Goal: Navigation & Orientation: Find specific page/section

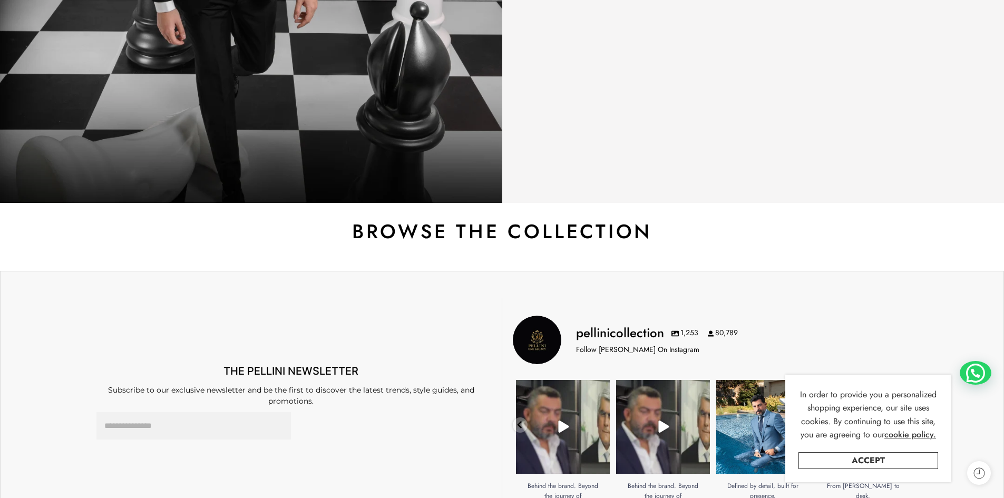
scroll to position [421, 0]
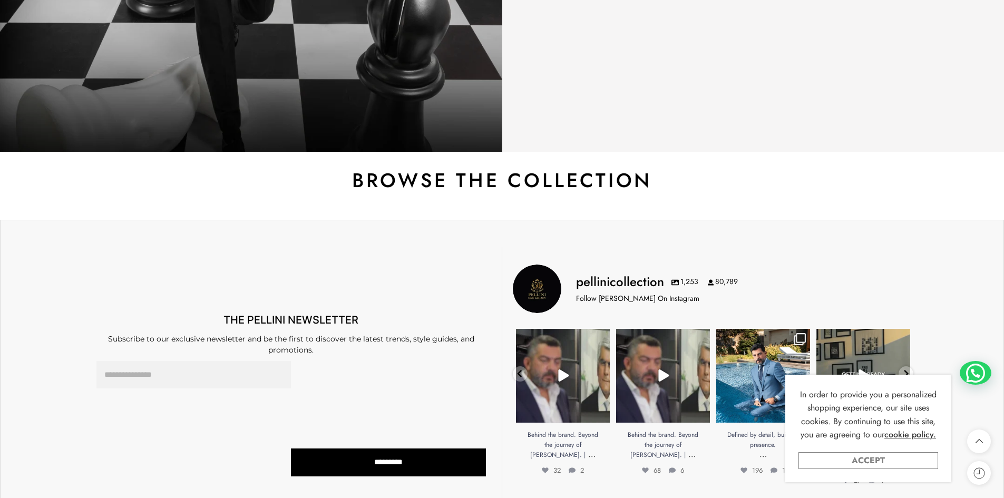
click at [867, 460] on link "Accept" at bounding box center [868, 460] width 140 height 17
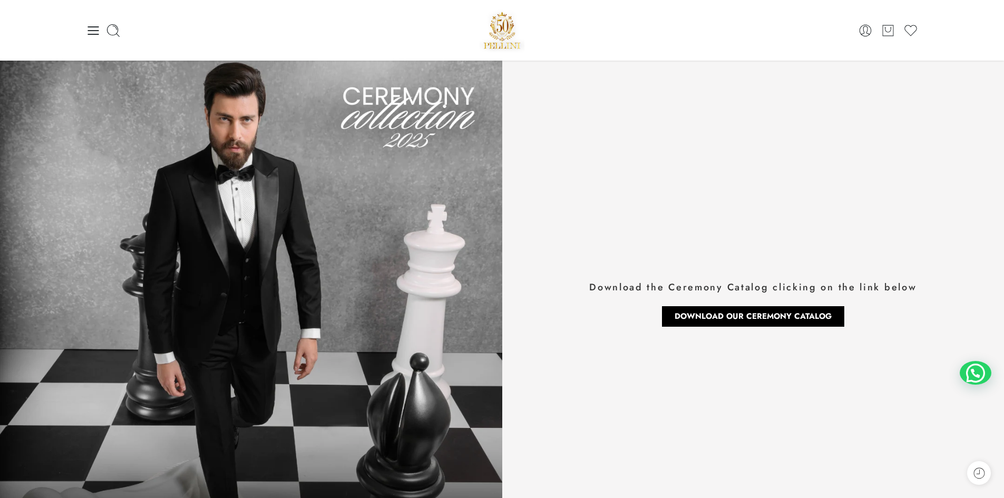
scroll to position [0, 0]
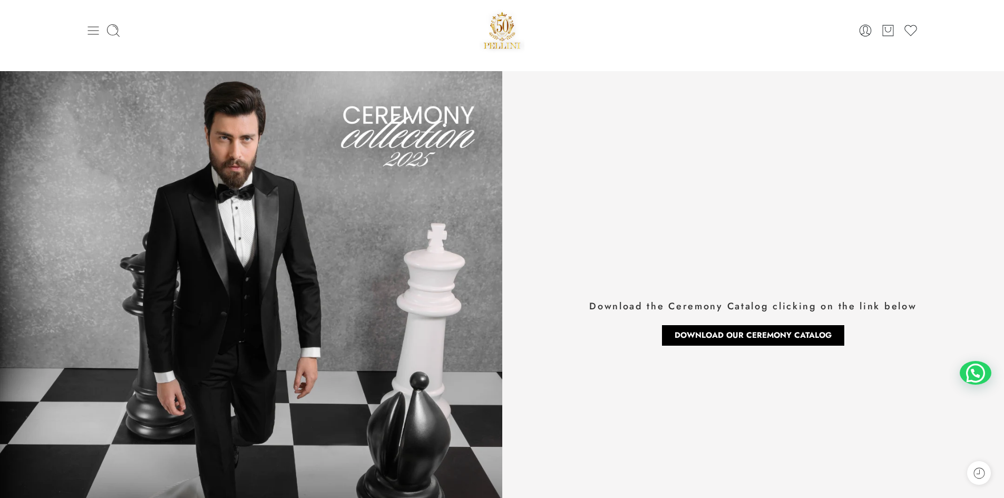
click at [94, 30] on icon at bounding box center [92, 30] width 11 height 8
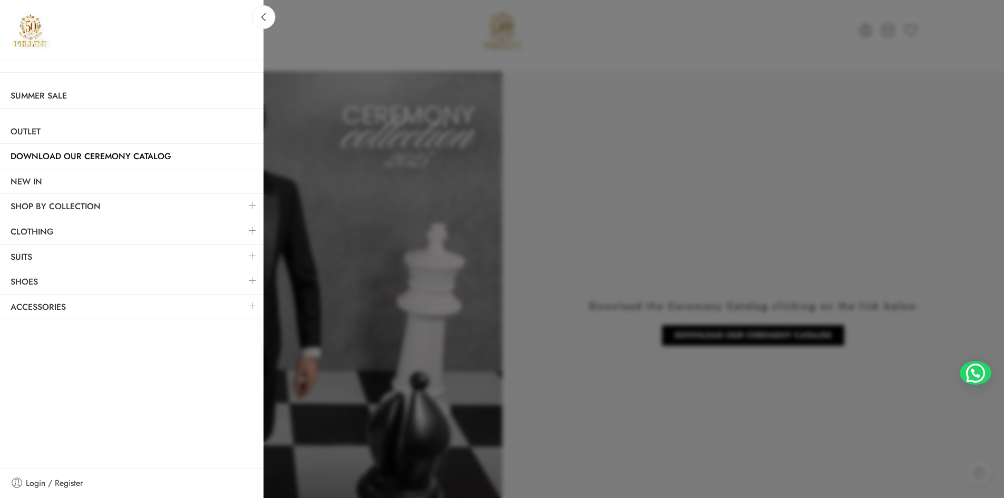
click at [250, 205] on link at bounding box center [252, 205] width 22 height 23
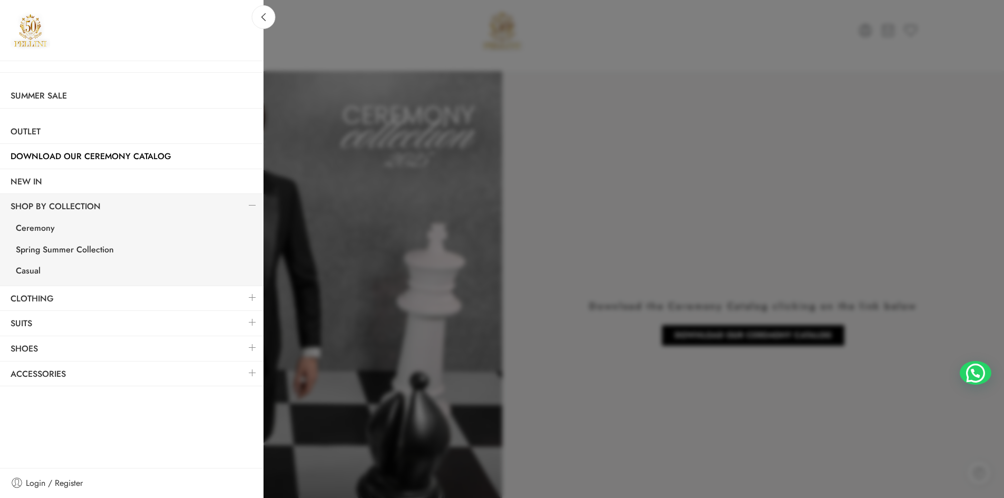
click at [252, 294] on link at bounding box center [252, 297] width 22 height 23
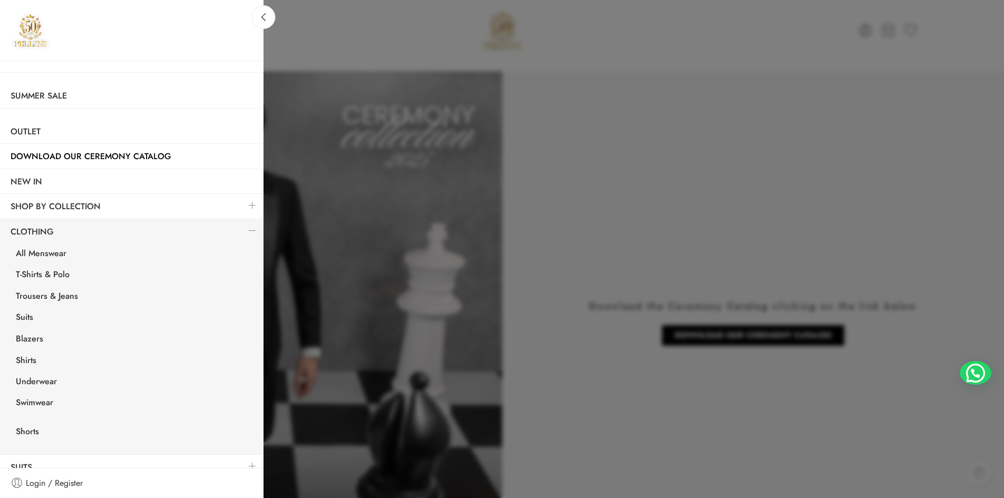
click at [245, 231] on link at bounding box center [252, 230] width 22 height 23
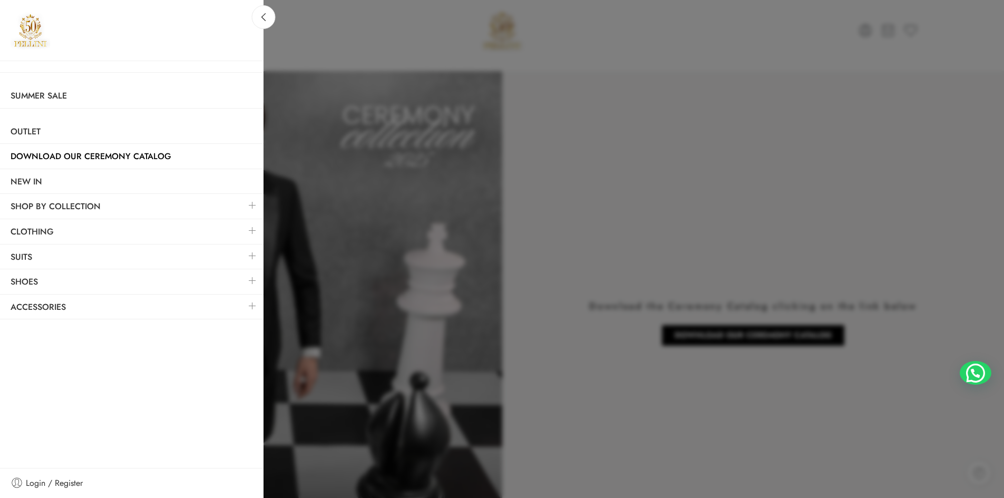
click at [252, 256] on link at bounding box center [252, 255] width 22 height 23
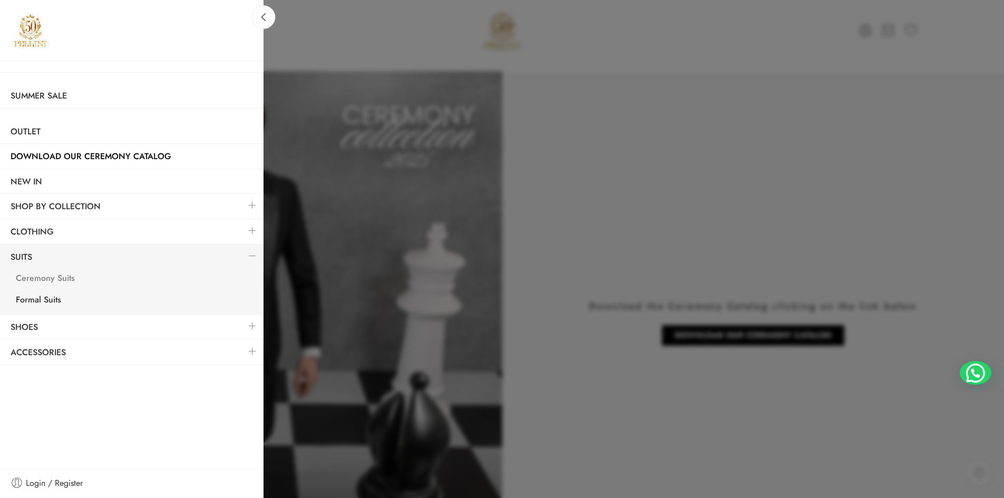
click at [53, 277] on link "Ceremony Suits" at bounding box center [134, 280] width 258 height 22
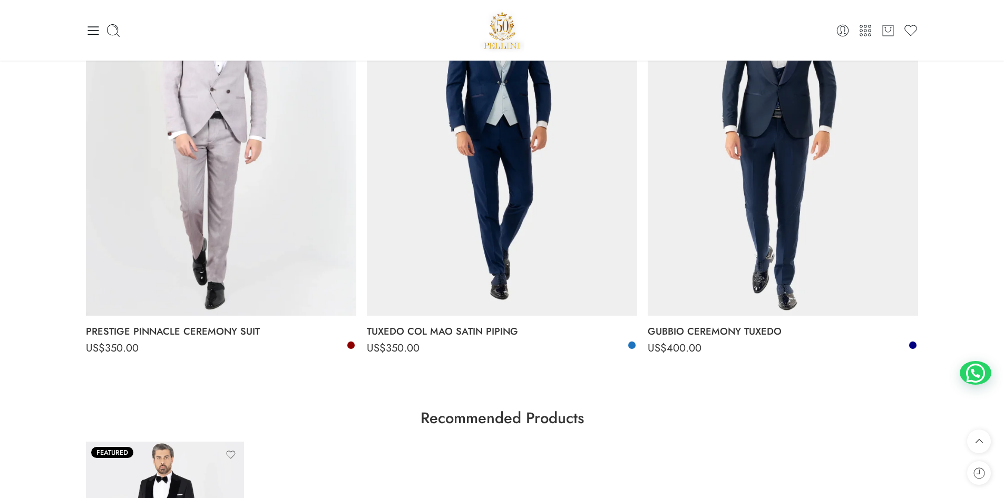
scroll to position [2318, 0]
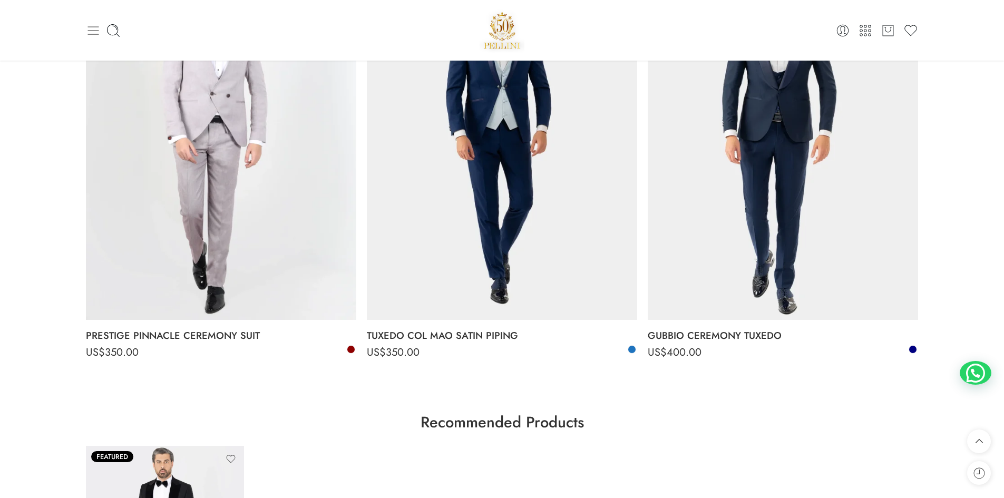
click at [99, 30] on icon at bounding box center [92, 30] width 11 height 8
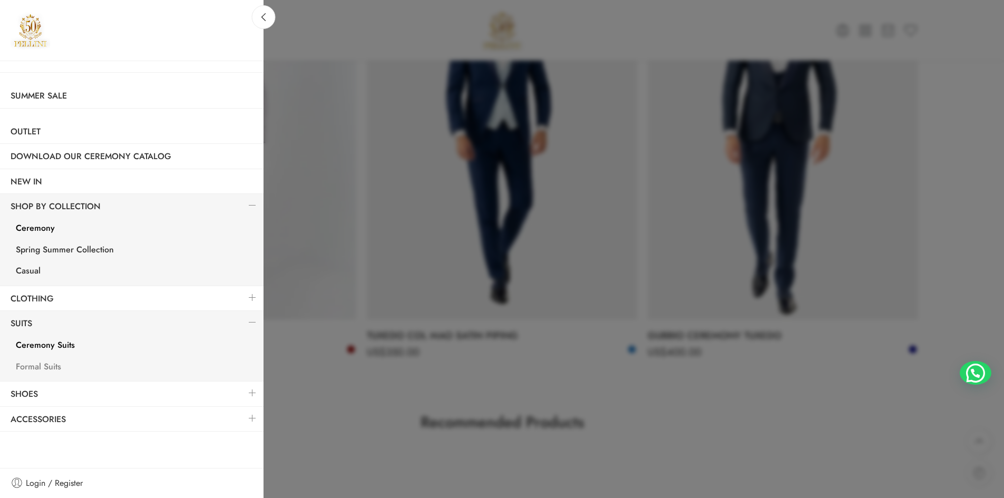
click at [38, 366] on link "Formal Suits" at bounding box center [134, 368] width 258 height 22
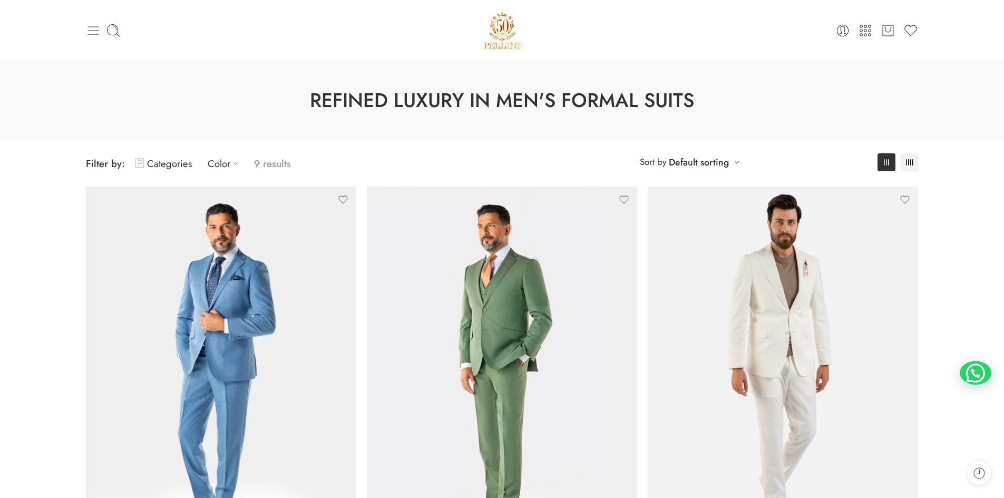
click at [94, 29] on icon at bounding box center [93, 30] width 15 height 15
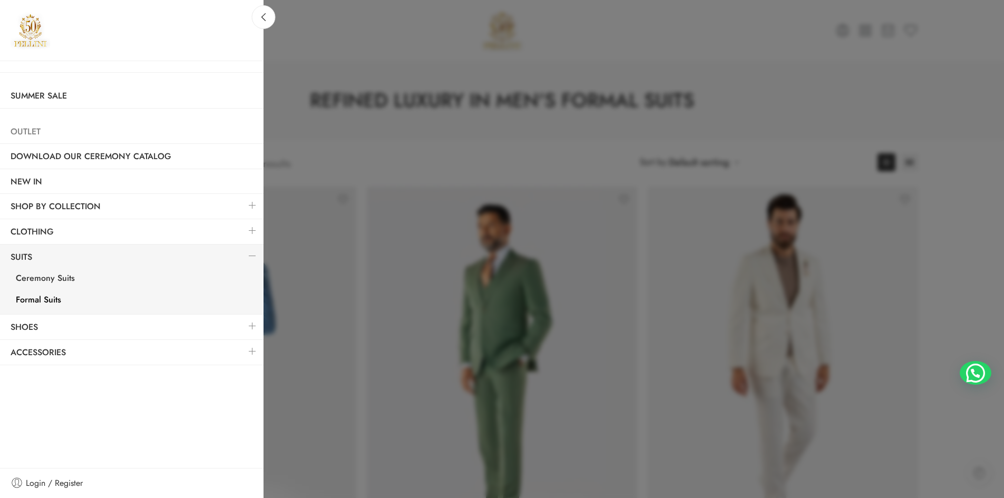
click at [19, 131] on link "Outlet" at bounding box center [131, 132] width 263 height 24
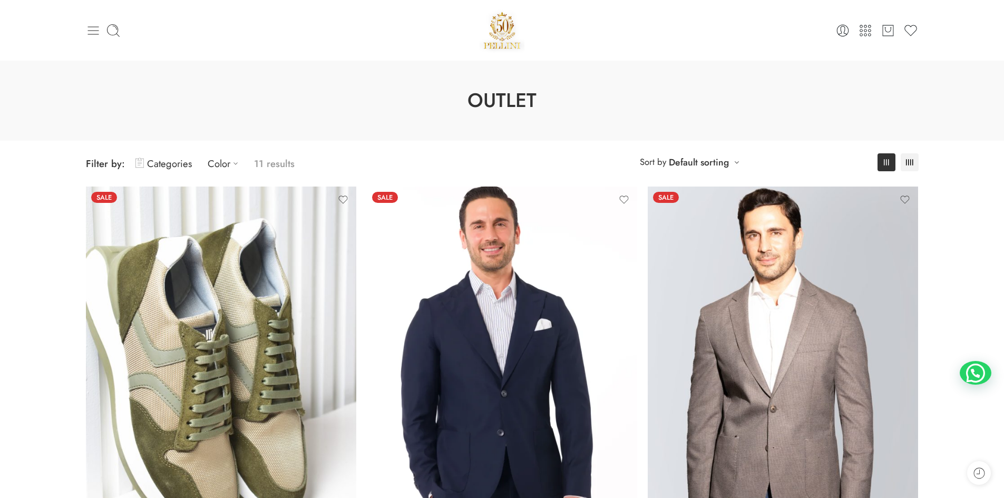
click at [94, 31] on icon at bounding box center [93, 30] width 15 height 15
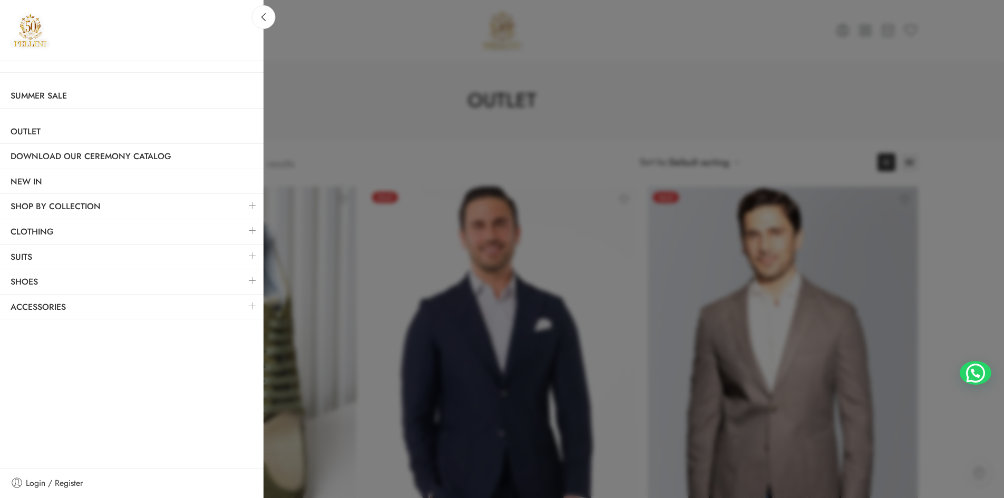
click at [253, 202] on link at bounding box center [252, 205] width 22 height 23
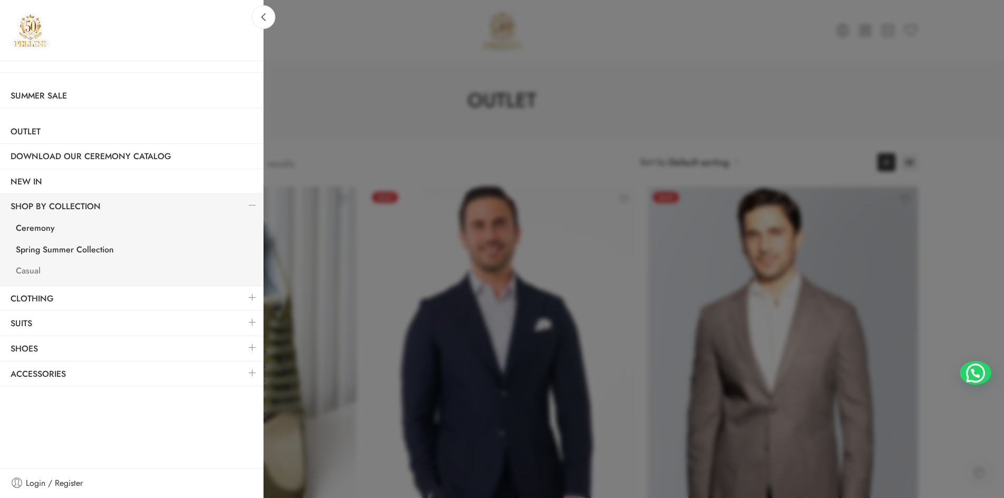
click at [25, 271] on link "Casual" at bounding box center [134, 272] width 258 height 22
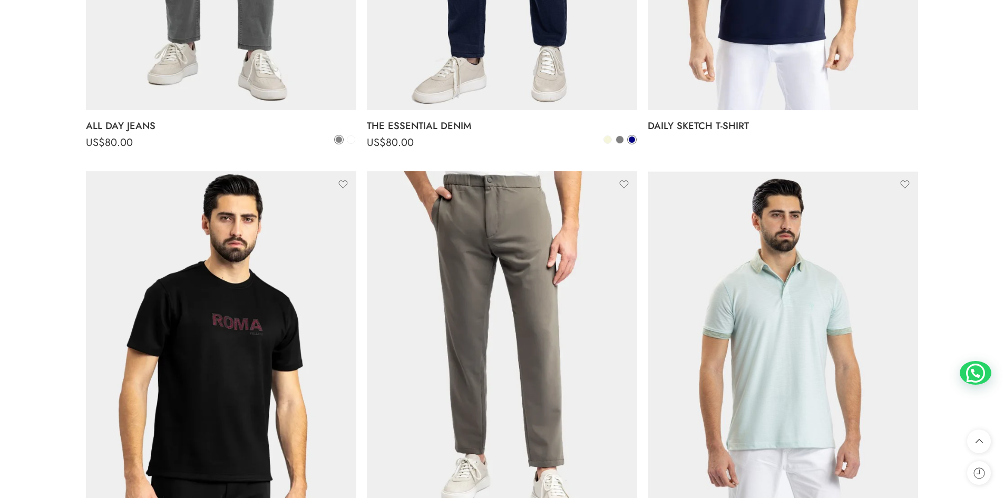
scroll to position [2634, 0]
